Goal: Transaction & Acquisition: Subscribe to service/newsletter

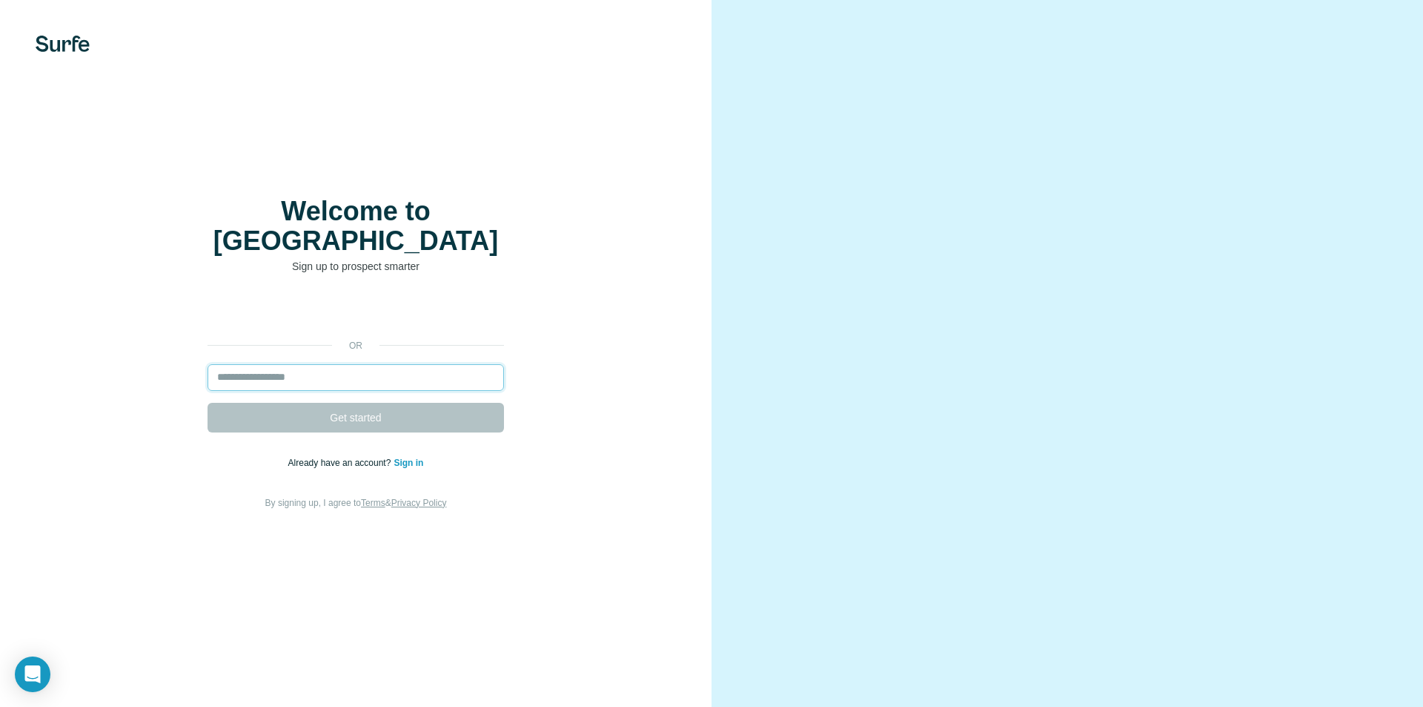
click at [273, 365] on input "email" at bounding box center [356, 377] width 297 height 27
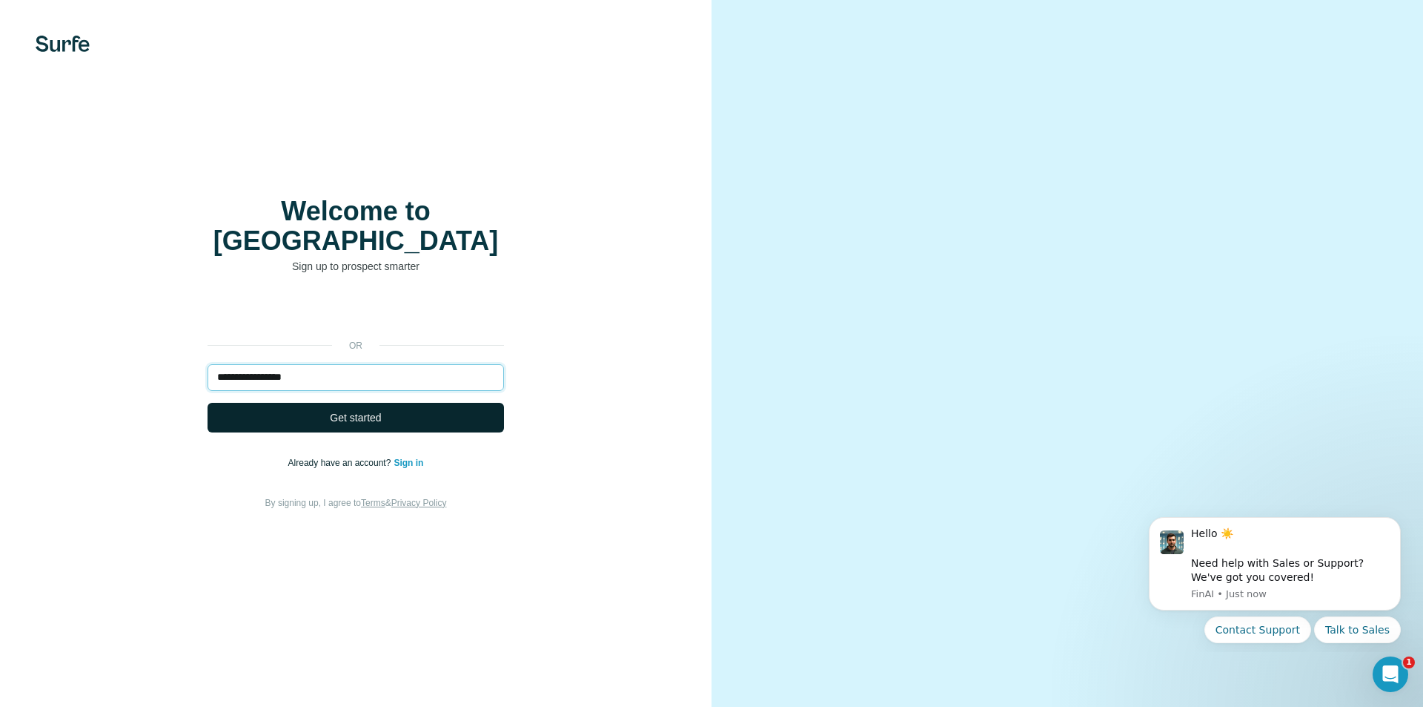
type input "**********"
click at [374, 411] on button "Get started" at bounding box center [356, 418] width 297 height 30
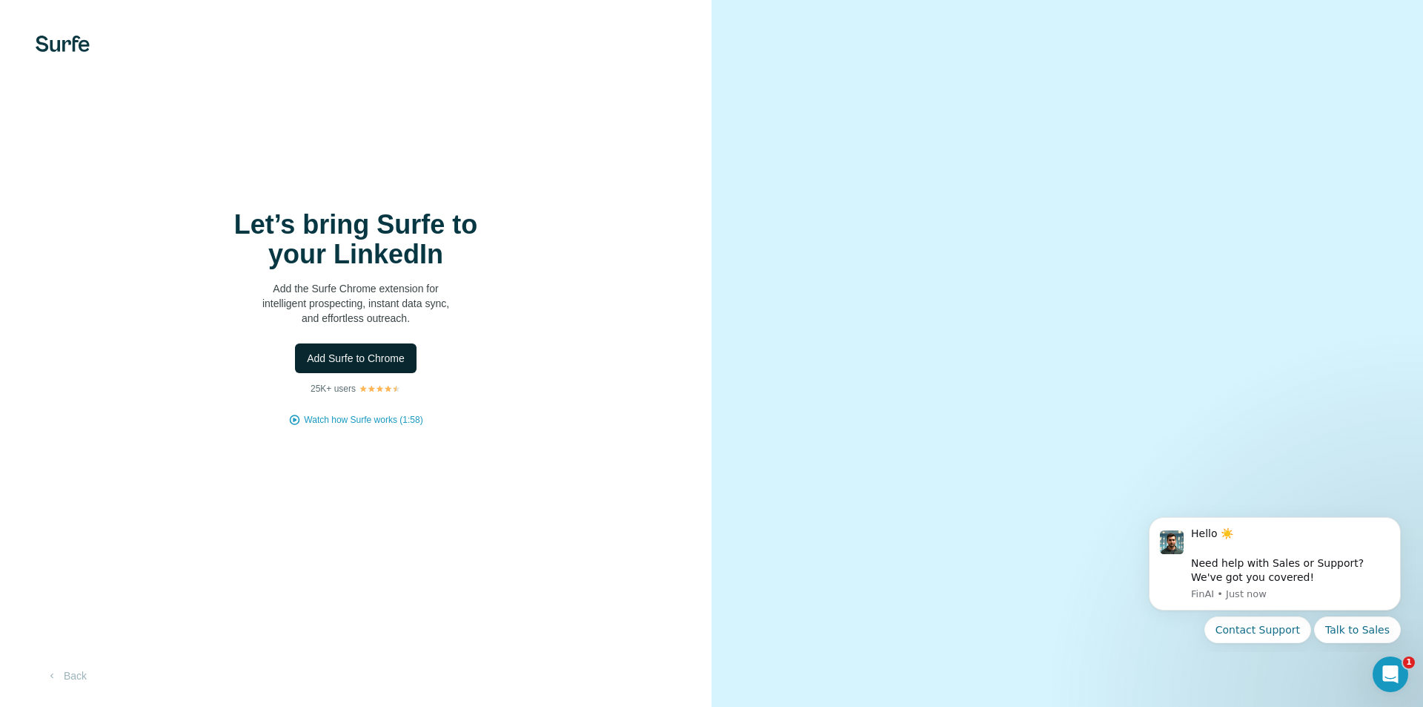
click at [377, 363] on span "Add Surfe to Chrome" at bounding box center [356, 358] width 98 height 15
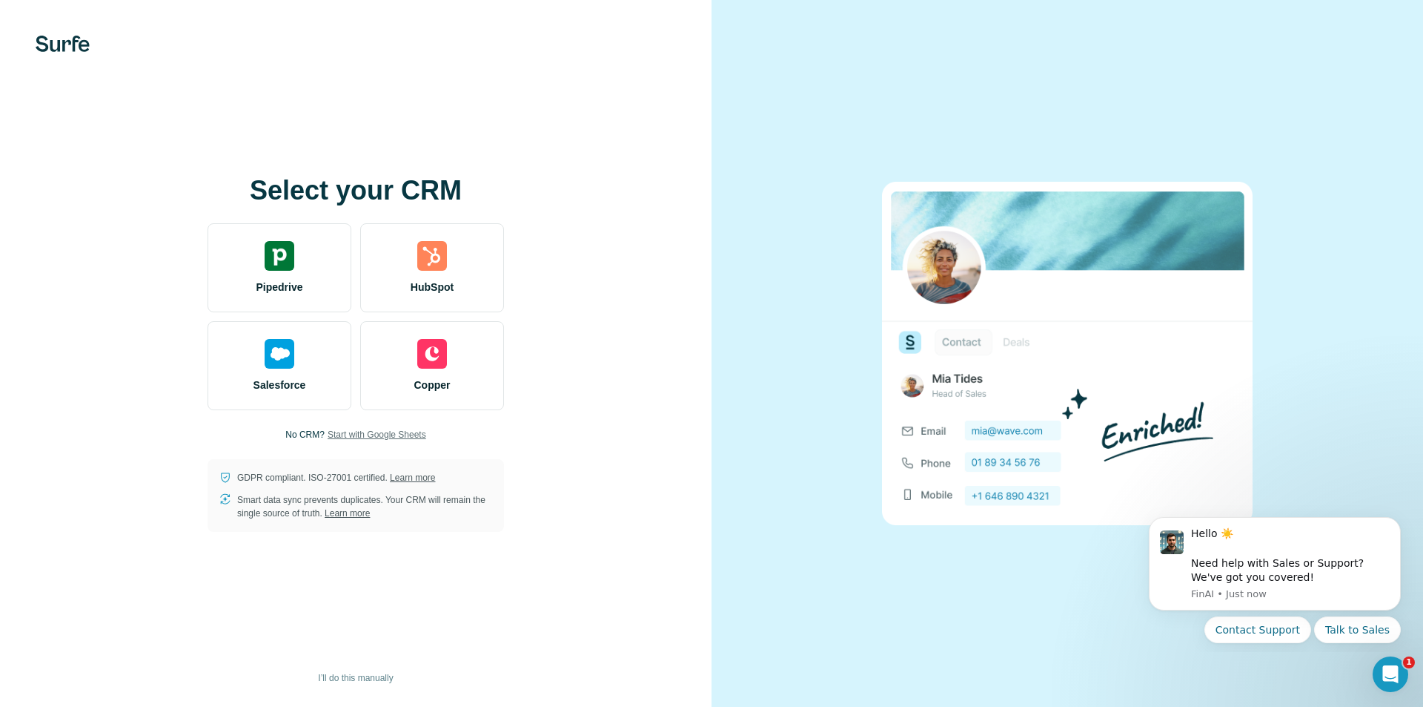
click at [351, 436] on span "Start with Google Sheets" at bounding box center [377, 434] width 99 height 13
click at [336, 436] on span "Start with Google Sheets" at bounding box center [377, 434] width 99 height 13
click at [276, 129] on div "Select your CRM Pipedrive HubSpot Salesforce Copper No CRM? Start with Google S…" at bounding box center [356, 353] width 712 height 707
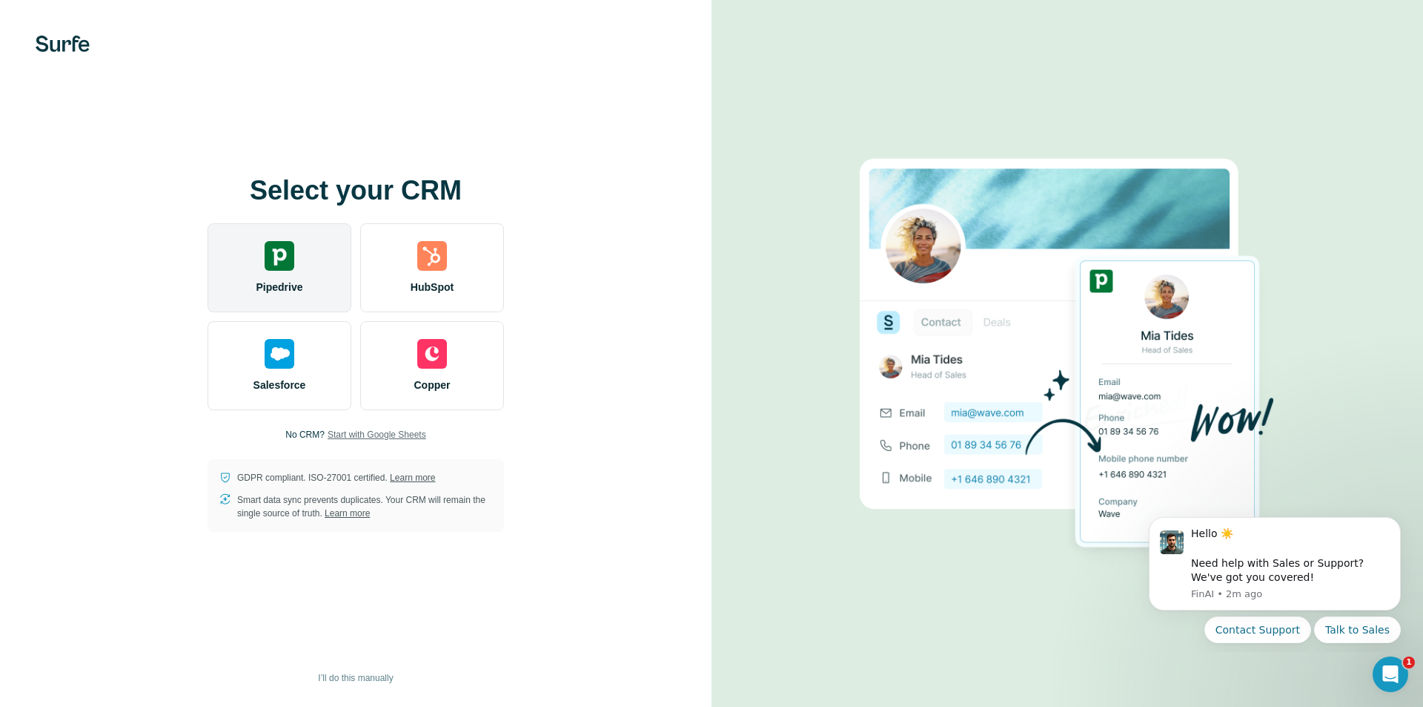
click at [260, 251] on div "Pipedrive" at bounding box center [280, 267] width 144 height 89
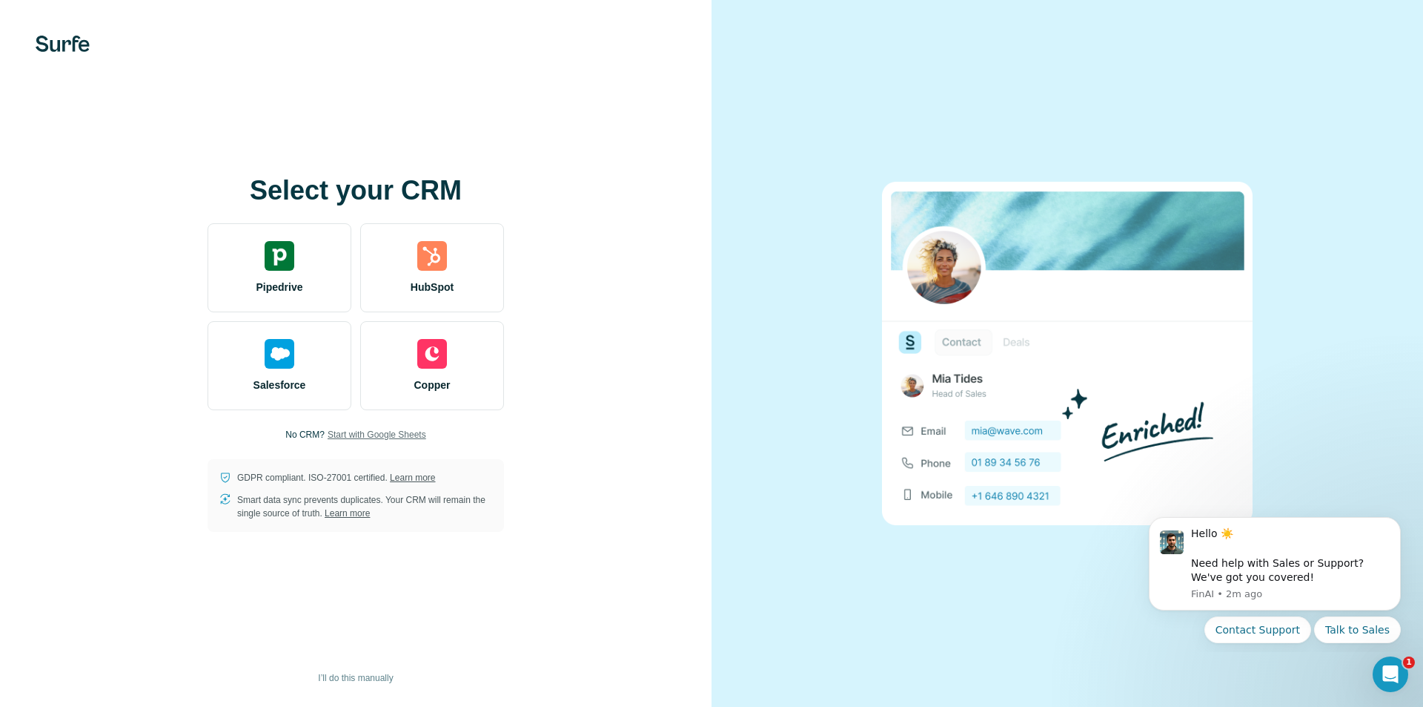
click at [378, 433] on span "Start with Google Sheets" at bounding box center [377, 434] width 99 height 13
click at [1386, 681] on icon "Open Intercom Messenger" at bounding box center [1389, 672] width 24 height 24
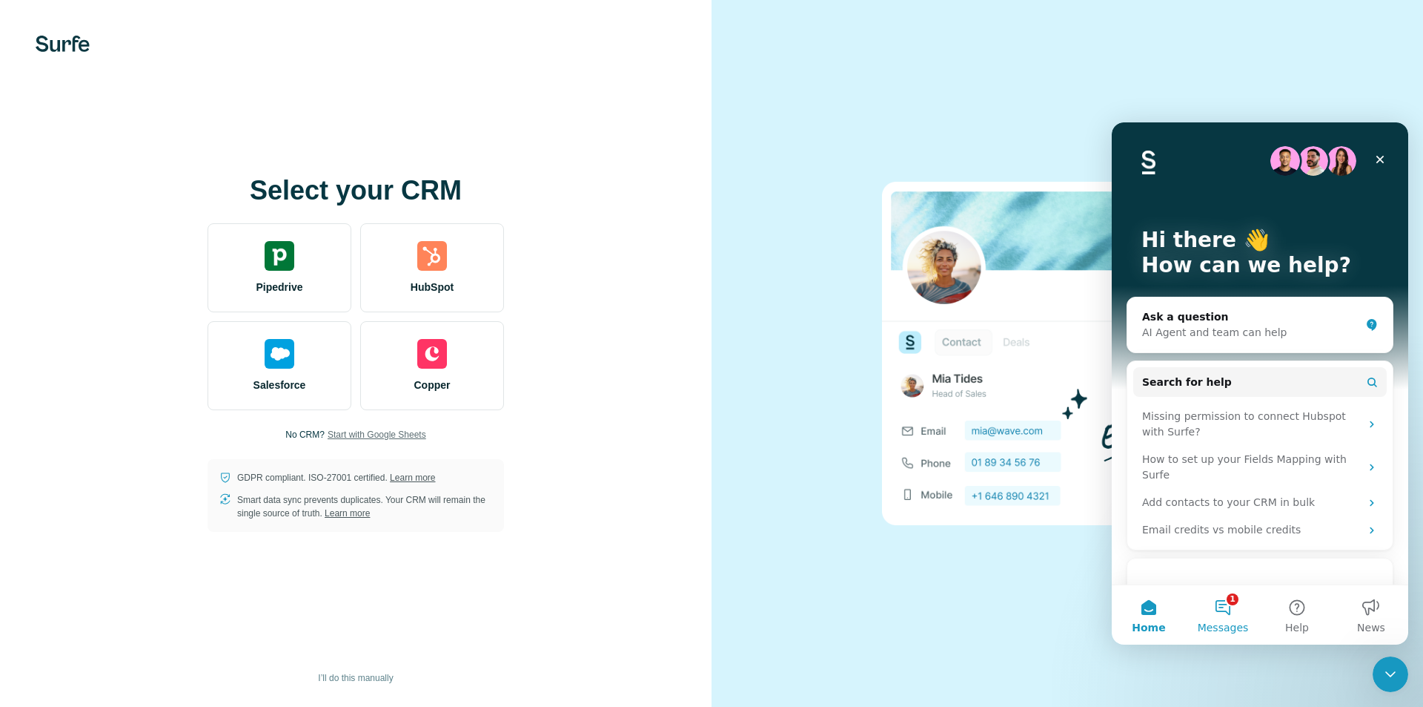
click at [1225, 605] on button "1 Messages" at bounding box center [1223, 614] width 74 height 59
